Goal: Find specific page/section: Find specific page/section

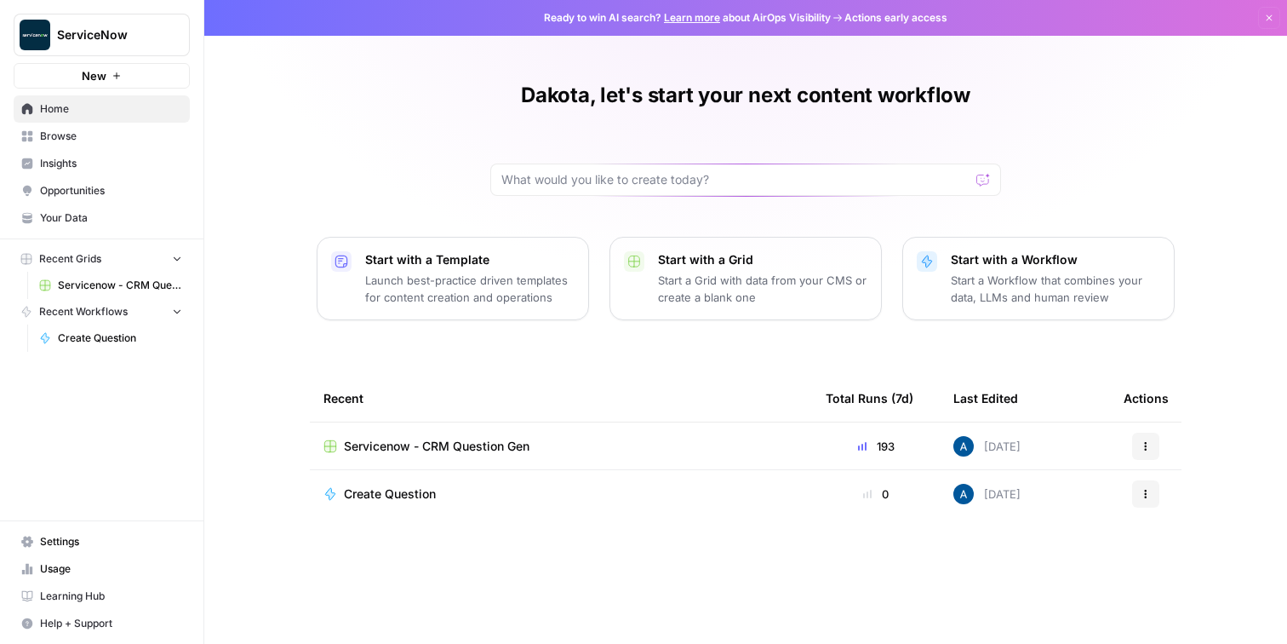
click at [106, 156] on span "Insights" at bounding box center [111, 163] width 142 height 15
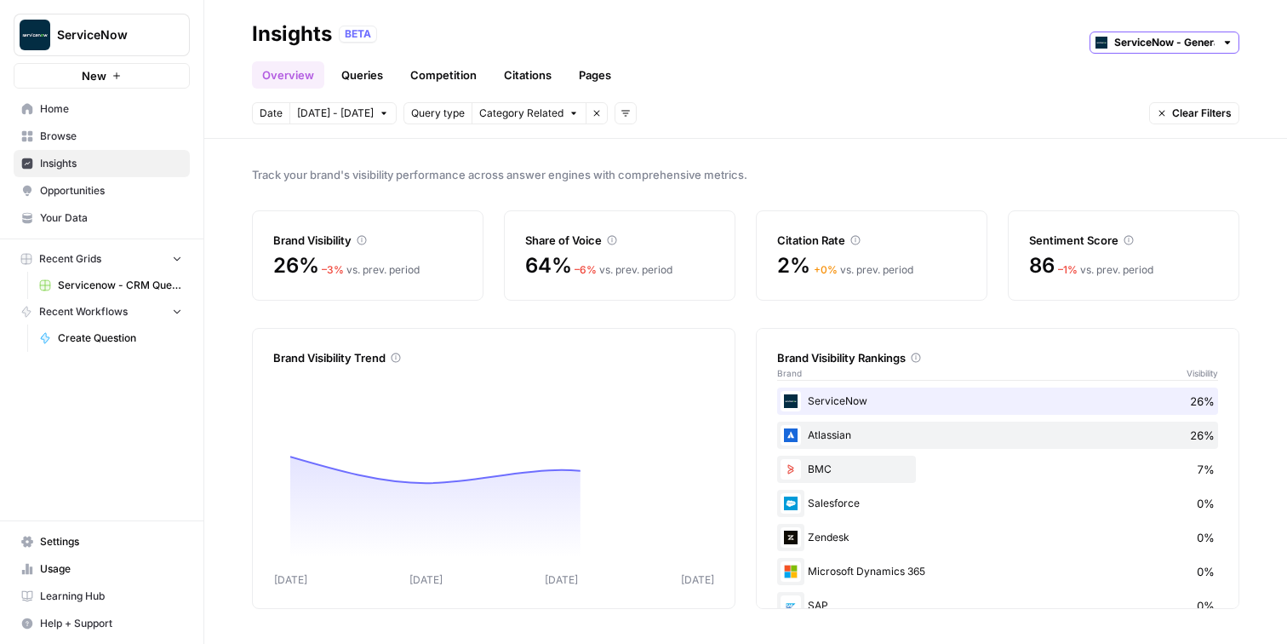
click at [1198, 40] on input "ServiceNow - General" at bounding box center [1164, 42] width 100 height 17
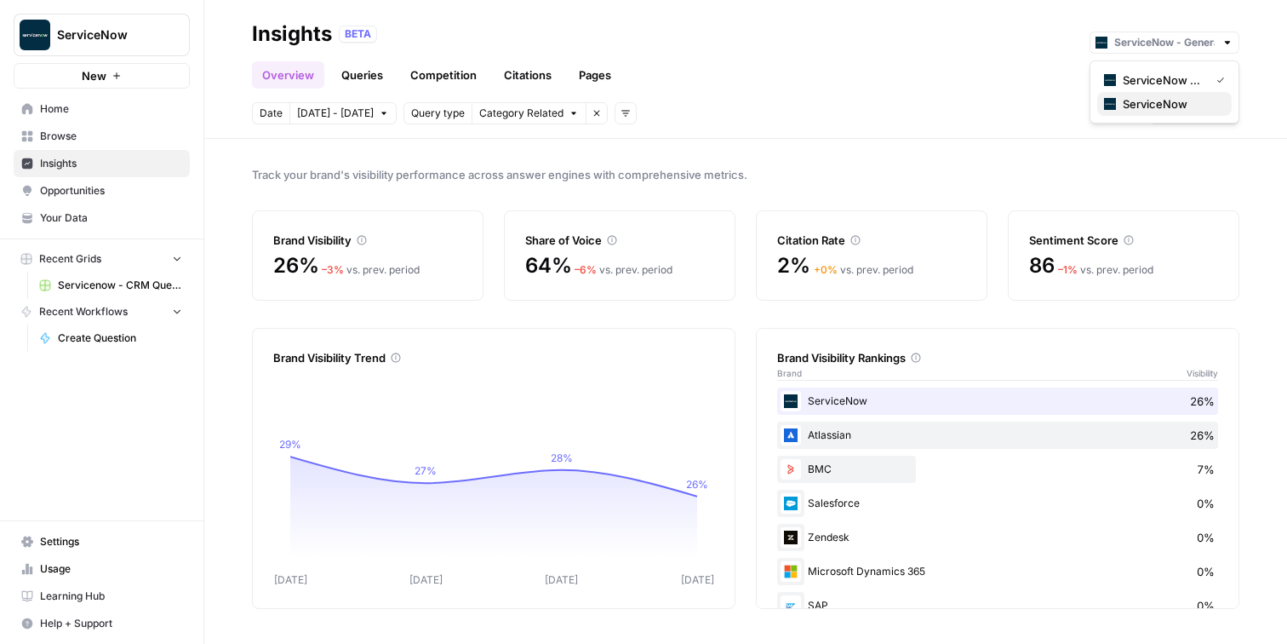
click at [1165, 103] on span "ServiceNow" at bounding box center [1170, 103] width 95 height 17
type input "ServiceNow"
